Goal: Find contact information: Find contact information

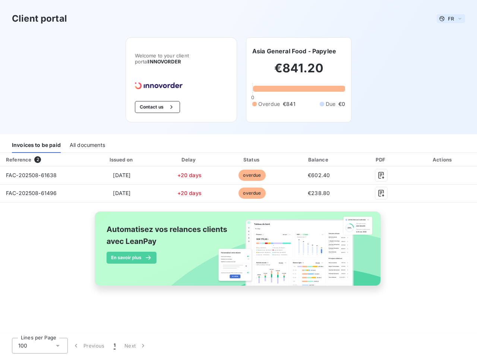
click at [451, 19] on span "FR" at bounding box center [451, 19] width 6 height 6
click at [157, 107] on button "Contact us" at bounding box center [157, 107] width 45 height 12
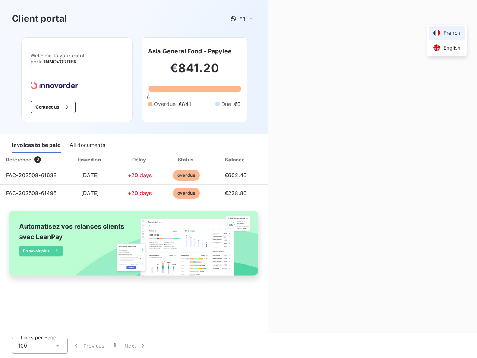
click at [294, 51] on div "Contact us Fill out the form below, and a member of our team will get back to y…" at bounding box center [372, 179] width 209 height 358
click at [36, 145] on div "Invoices to be paid" at bounding box center [36, 145] width 49 height 16
click at [87, 145] on div "All documents" at bounding box center [87, 145] width 35 height 16
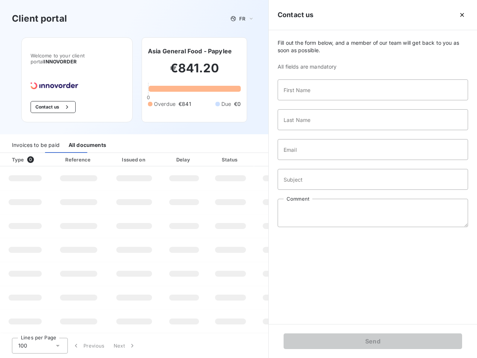
click at [42, 160] on div at bounding box center [44, 159] width 7 height 7
click at [122, 160] on div "Issued on" at bounding box center [133, 159] width 51 height 7
click at [189, 160] on div "Delay" at bounding box center [184, 159] width 42 height 7
click at [252, 160] on div at bounding box center [248, 159] width 7 height 7
click at [319, 160] on input "Email" at bounding box center [373, 149] width 191 height 21
